Goal: Check status: Check status

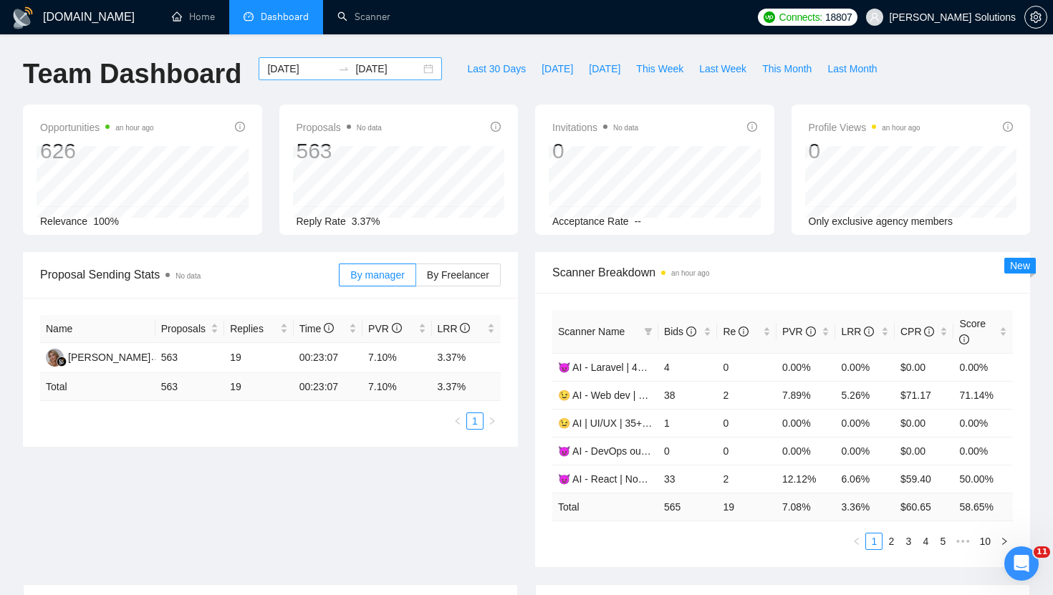
click at [317, 65] on input "[DATE]" at bounding box center [299, 69] width 65 height 16
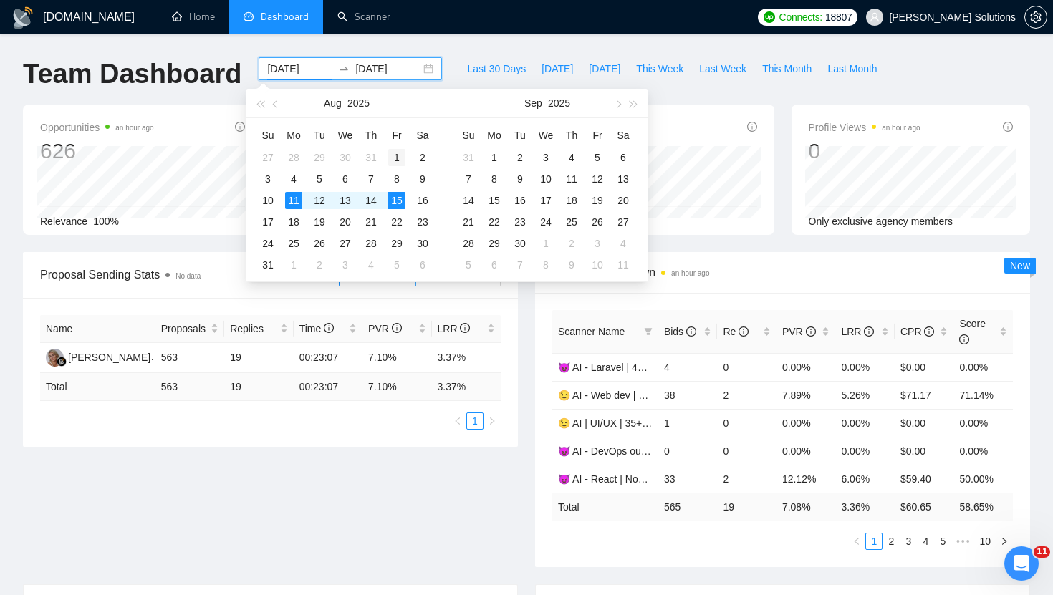
type input "[DATE]"
click at [400, 156] on div "1" at bounding box center [396, 157] width 17 height 17
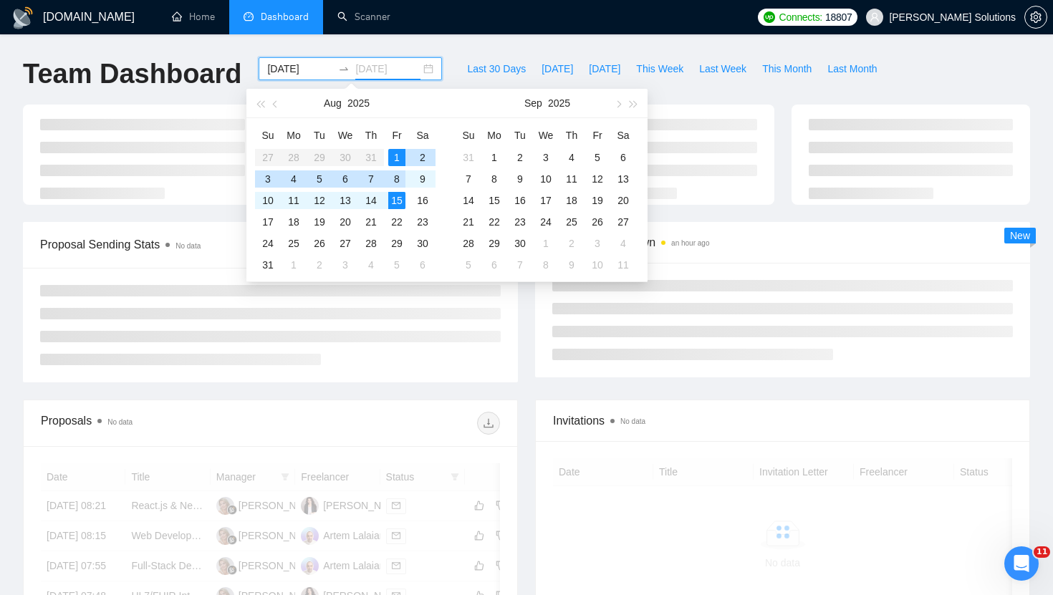
type input "[DATE]"
click at [400, 200] on div "15" at bounding box center [396, 200] width 17 height 17
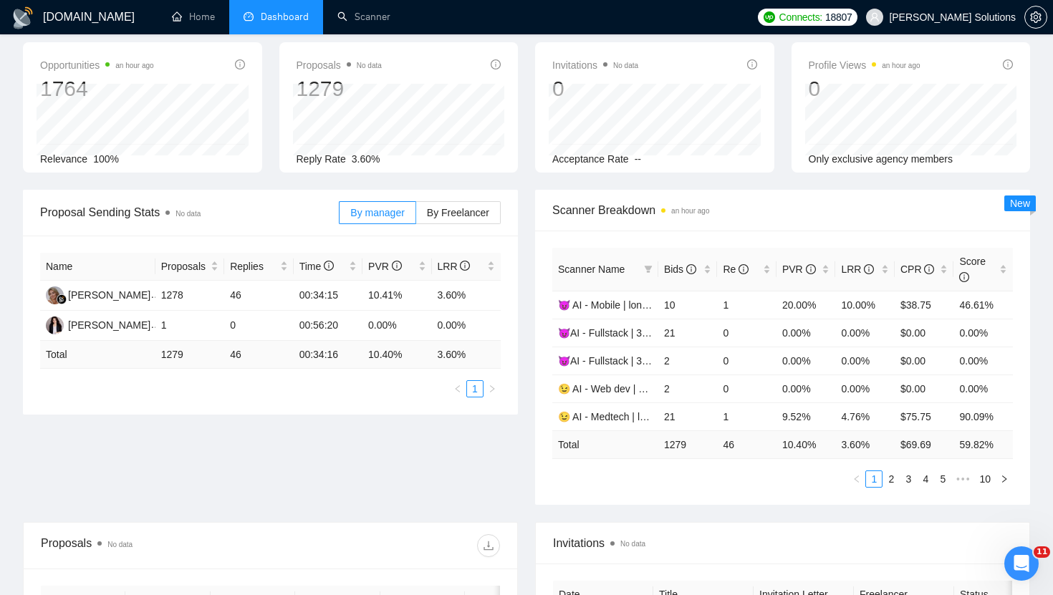
scroll to position [269, 0]
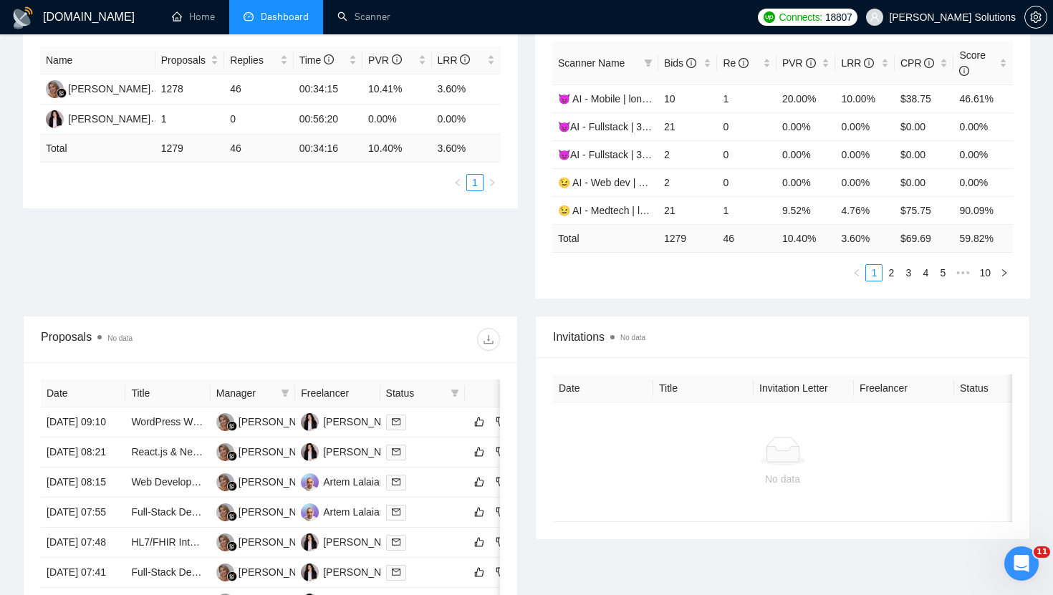
click at [677, 244] on td "1279" at bounding box center [687, 238] width 59 height 28
click at [677, 242] on td "1279" at bounding box center [687, 238] width 59 height 28
copy td "1279"
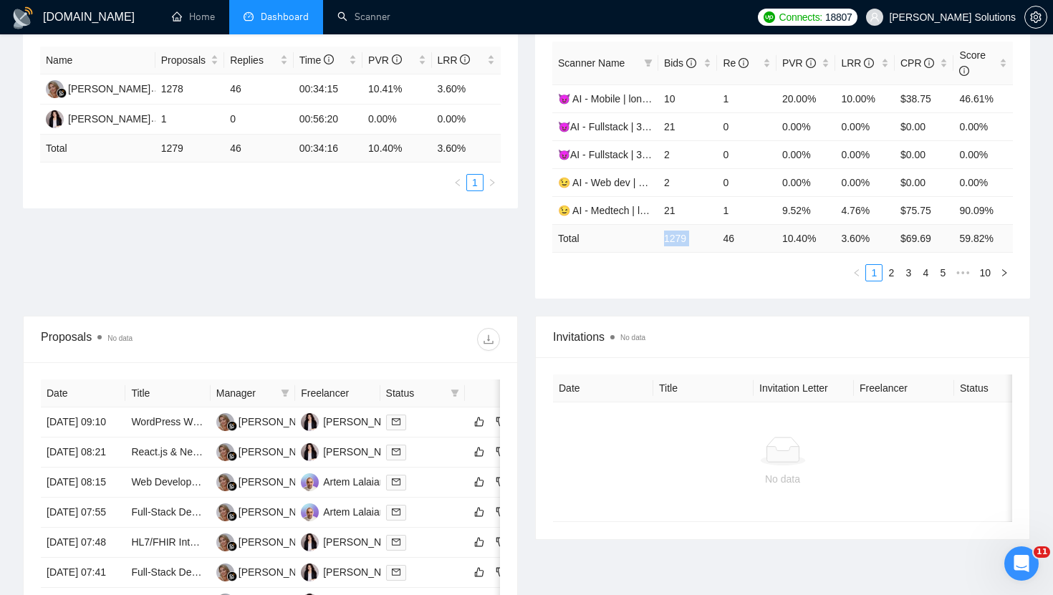
copy td "1279"
click at [850, 238] on td "3.60 %" at bounding box center [864, 238] width 59 height 28
copy td "3.60 %"
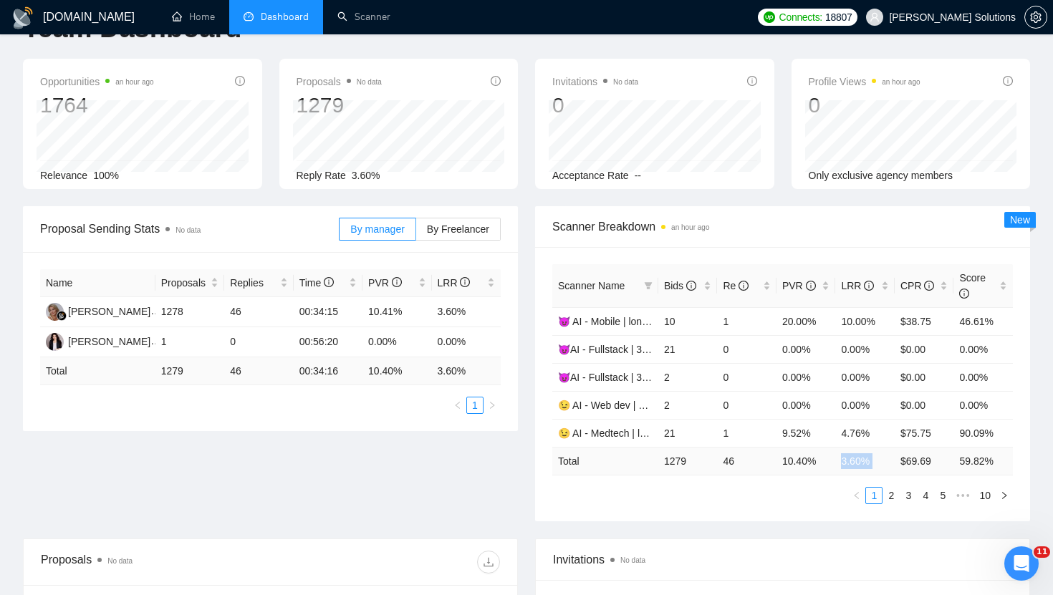
scroll to position [0, 0]
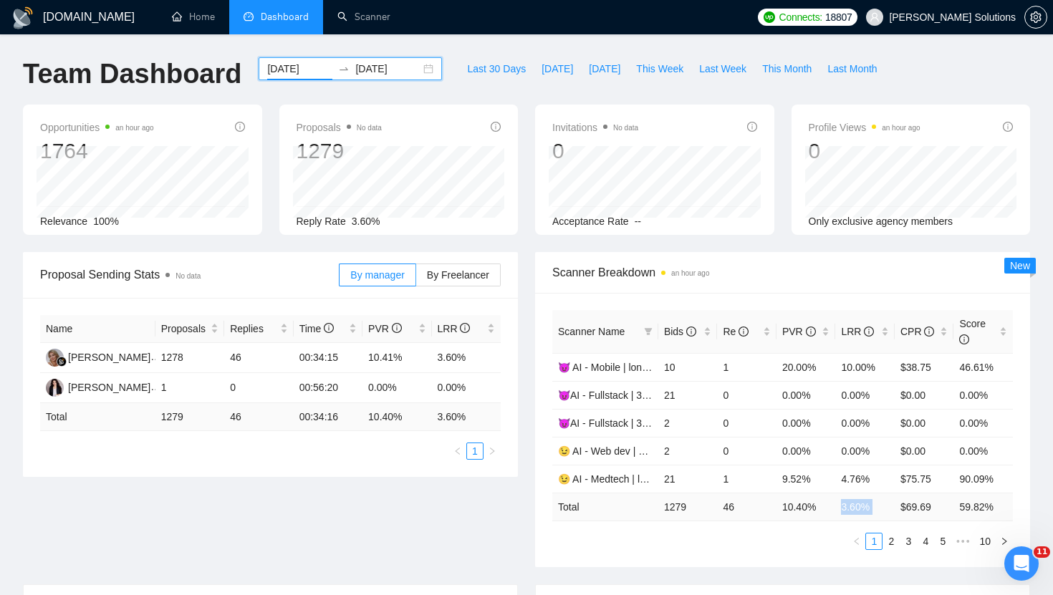
click at [299, 66] on input "[DATE]" at bounding box center [299, 69] width 65 height 16
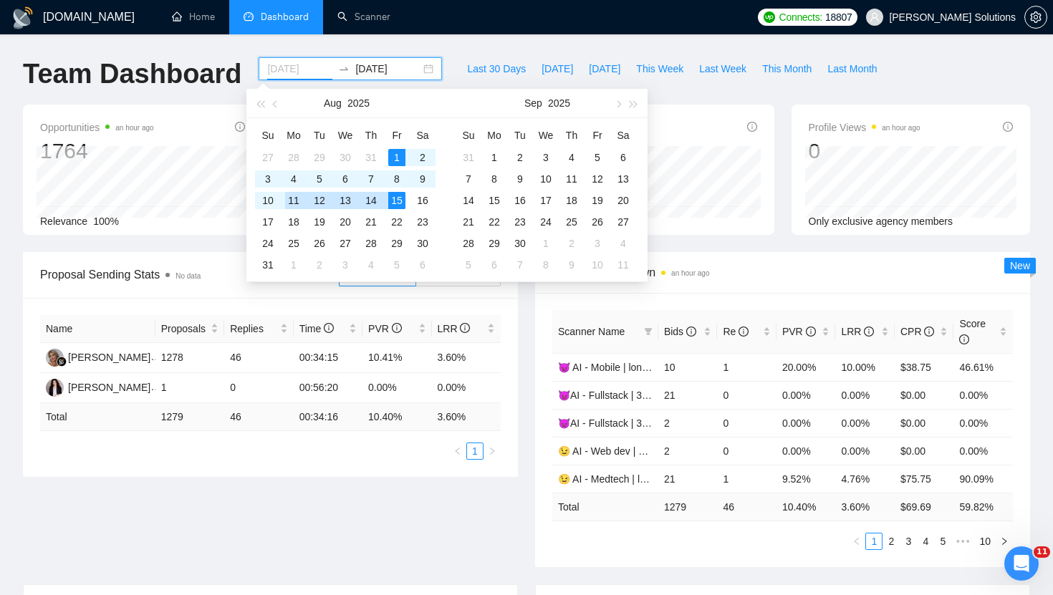
type input "[DATE]"
click at [296, 202] on div "11" at bounding box center [293, 200] width 17 height 17
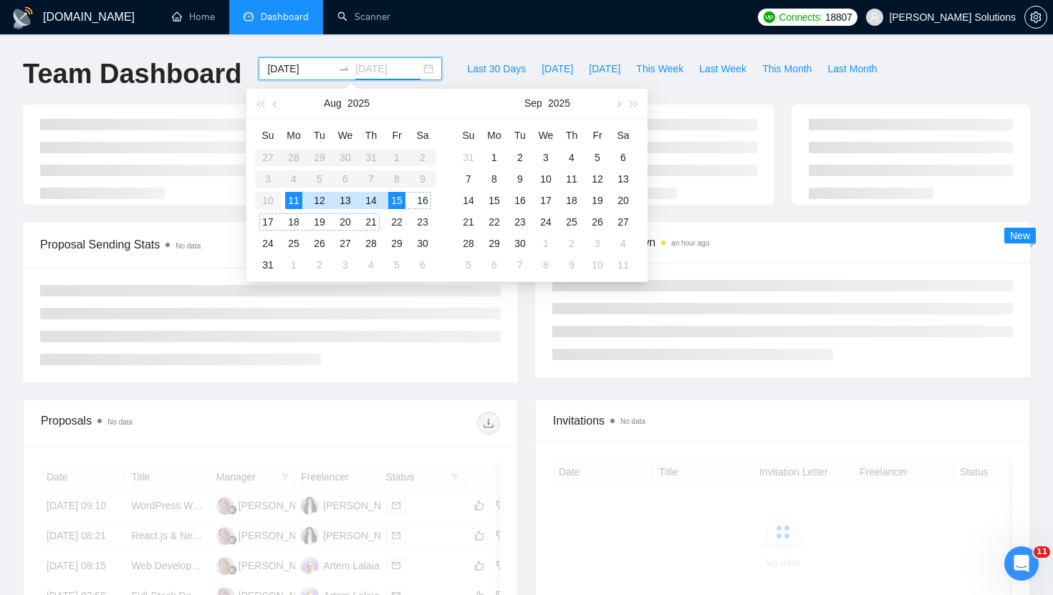
type input "[DATE]"
click at [399, 199] on div "15" at bounding box center [396, 200] width 17 height 17
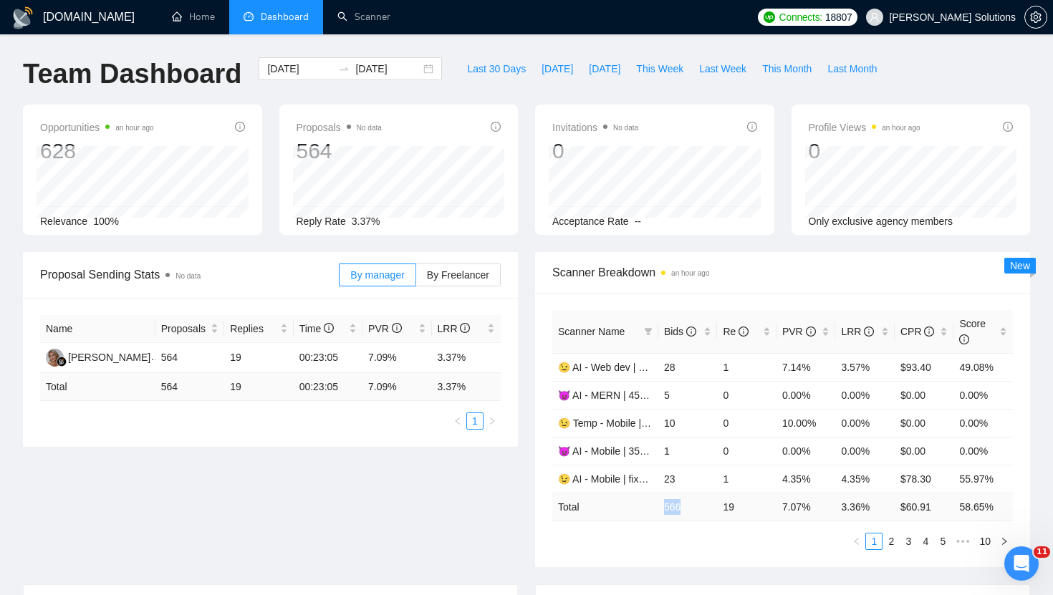
drag, startPoint x: 694, startPoint y: 501, endPoint x: 657, endPoint y: 501, distance: 36.5
click at [658, 501] on td "566" at bounding box center [687, 507] width 59 height 28
copy tr "566"
drag, startPoint x: 867, startPoint y: 508, endPoint x: 838, endPoint y: 505, distance: 28.8
click at [838, 506] on td "3.36 %" at bounding box center [864, 507] width 59 height 28
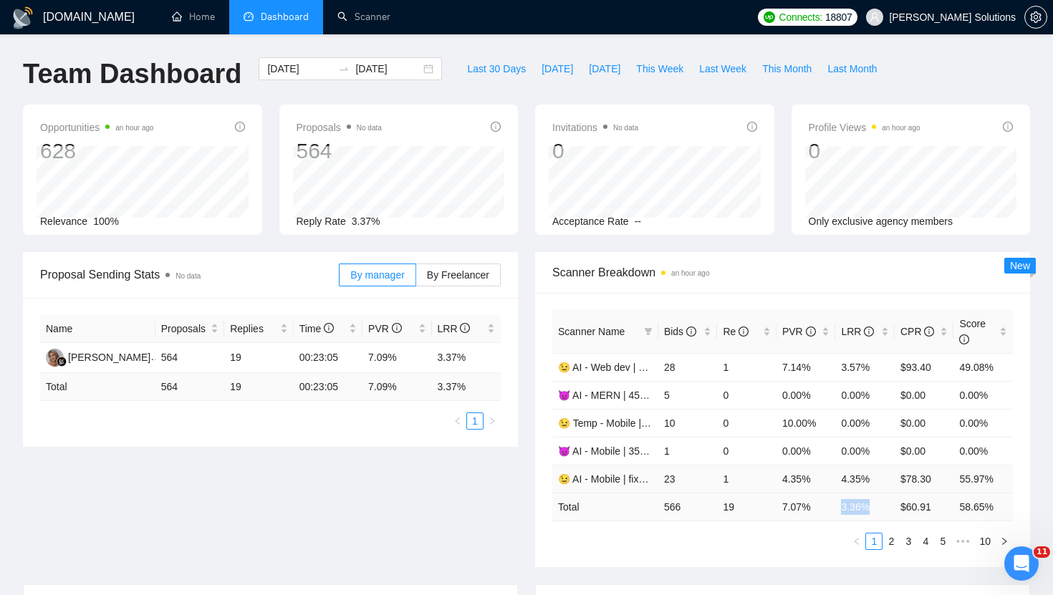
copy td "3.36 %"
click at [293, 73] on input "[DATE]" at bounding box center [299, 69] width 65 height 16
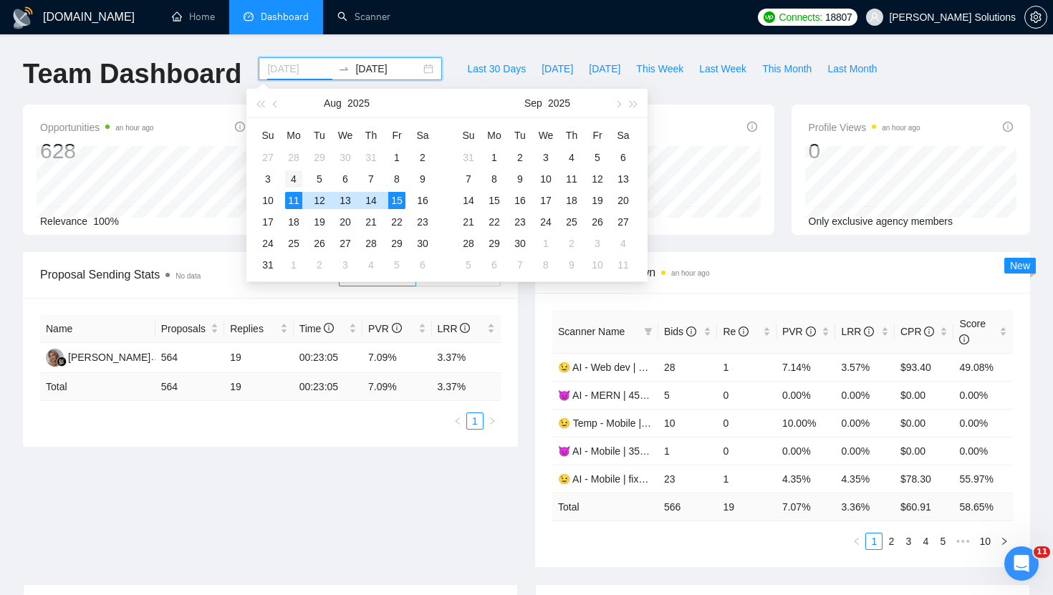
type input "[DATE]"
click at [297, 174] on div "4" at bounding box center [293, 178] width 17 height 17
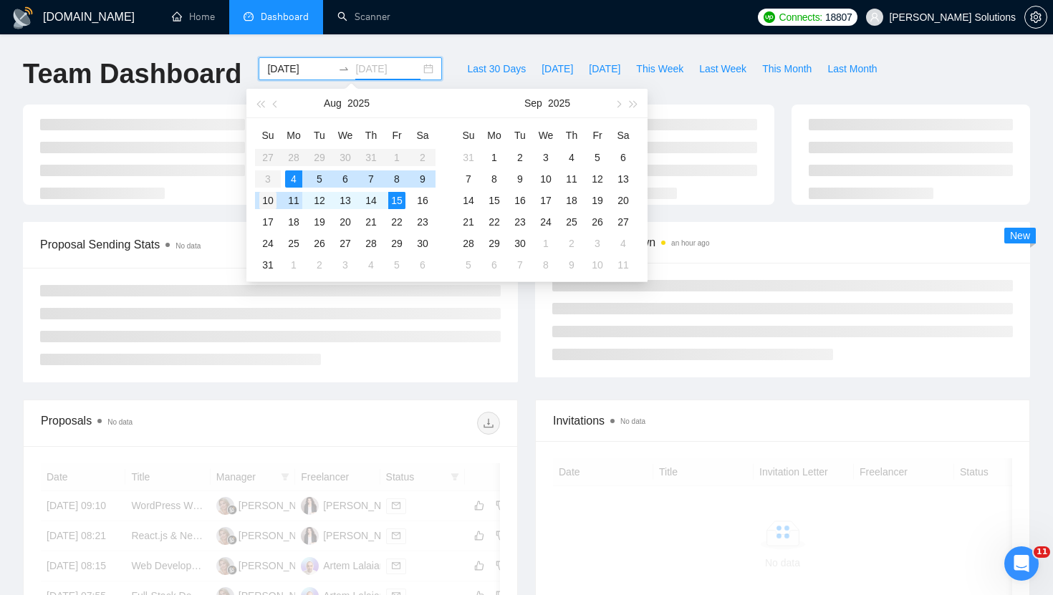
type input "[DATE]"
click at [274, 199] on div "10" at bounding box center [267, 200] width 17 height 17
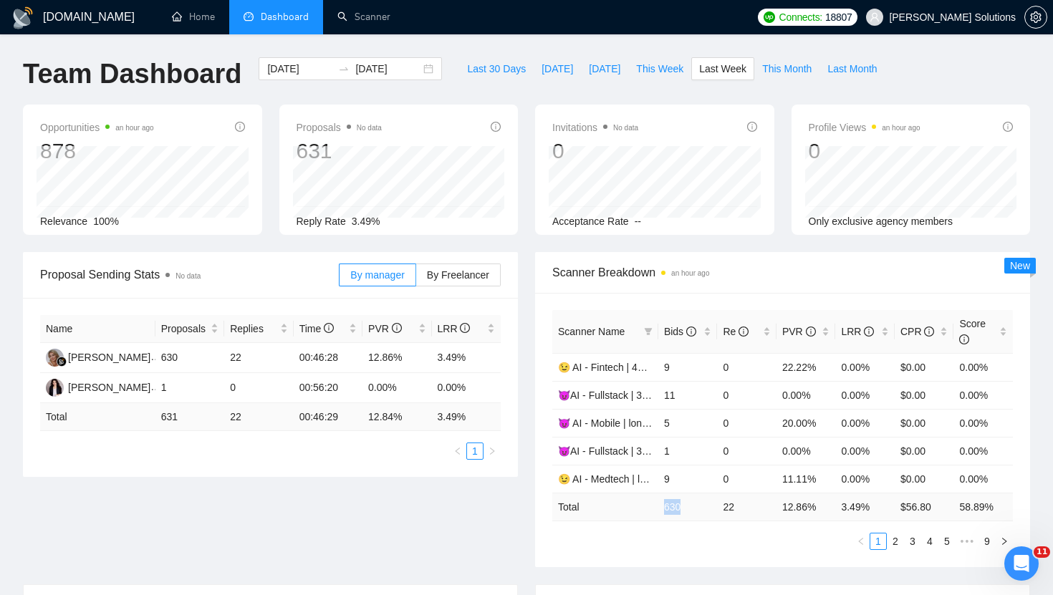
drag, startPoint x: 687, startPoint y: 512, endPoint x: 643, endPoint y: 512, distance: 44.4
click at [643, 512] on tr "Total 630 22 12.86 % 3.49 % $ 56.80 58.89 %" at bounding box center [782, 507] width 460 height 28
copy tr "630"
drag, startPoint x: 872, startPoint y: 500, endPoint x: 833, endPoint y: 498, distance: 38.7
click at [833, 498] on tr "Total 630 22 12.86 % 3.49 % $ 56.80 58.89 %" at bounding box center [782, 507] width 460 height 28
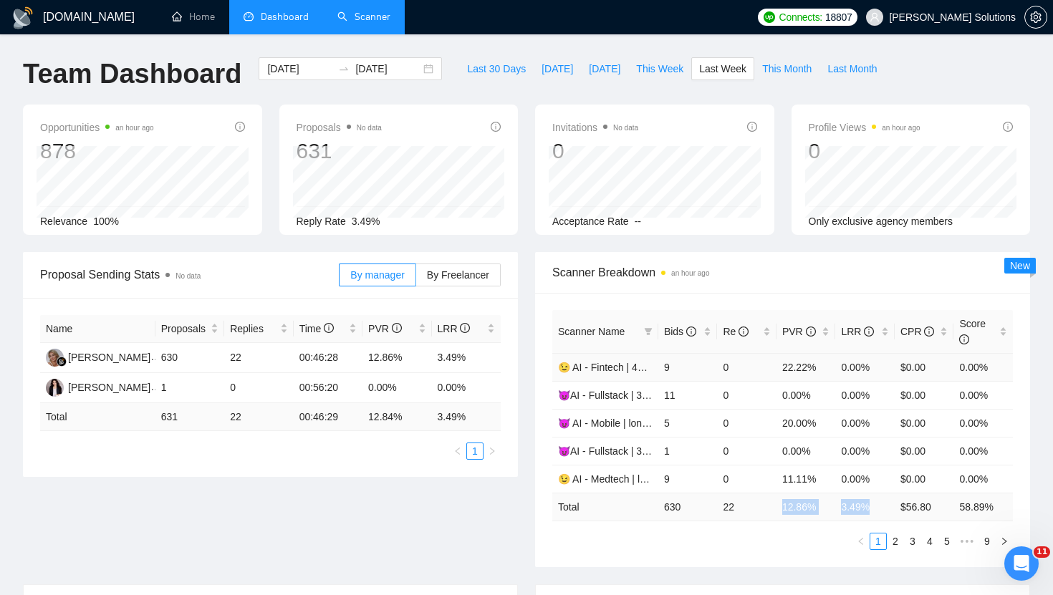
copy tr "12.86 % 3.49 %"
click at [876, 514] on td "3.49 %" at bounding box center [864, 507] width 59 height 28
drag, startPoint x: 876, startPoint y: 508, endPoint x: 836, endPoint y: 508, distance: 40.8
click at [836, 508] on td "3.49 %" at bounding box center [864, 507] width 59 height 28
copy td "3.49 %"
